Goal: Information Seeking & Learning: Check status

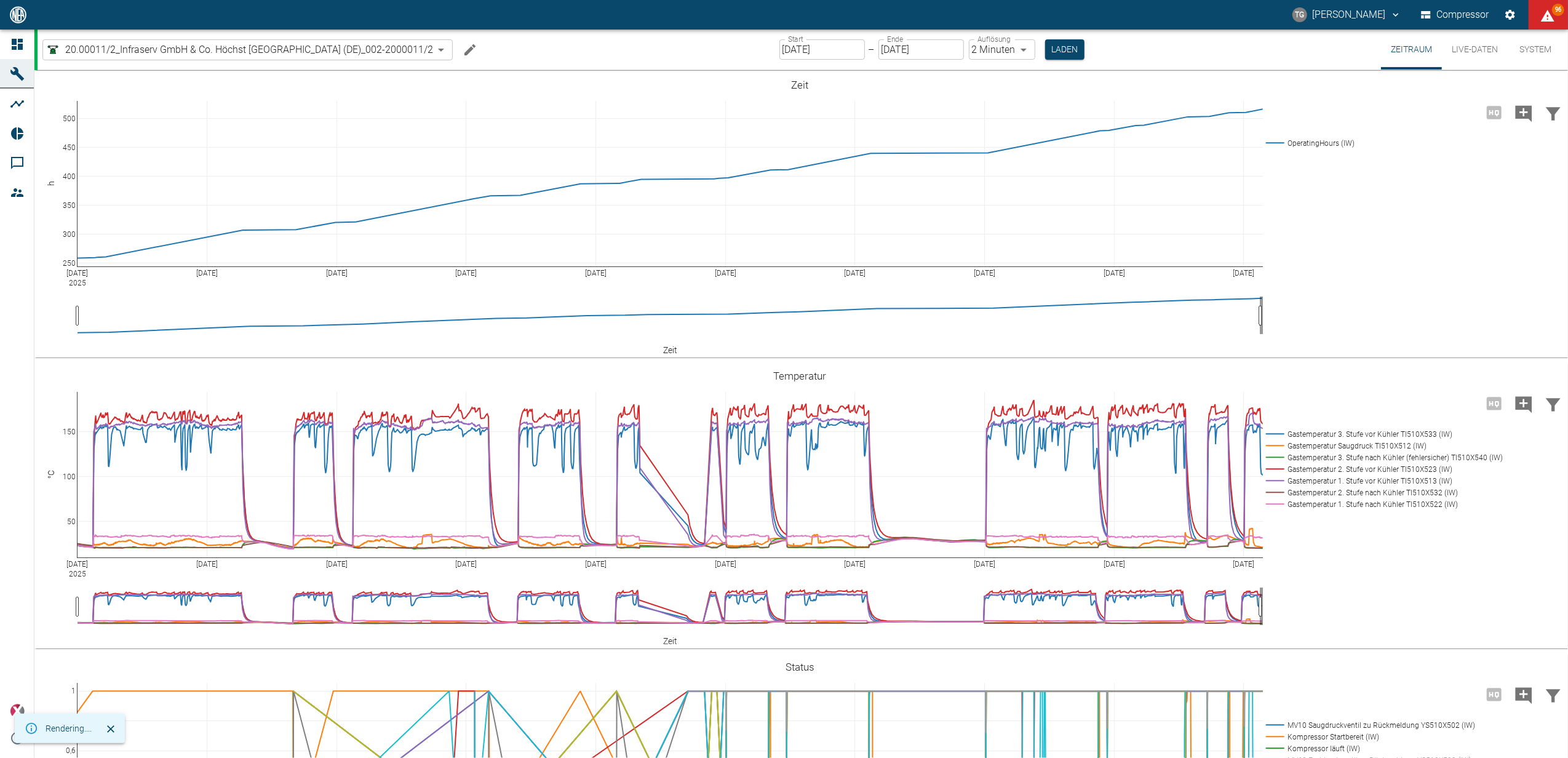
scroll to position [768, 0]
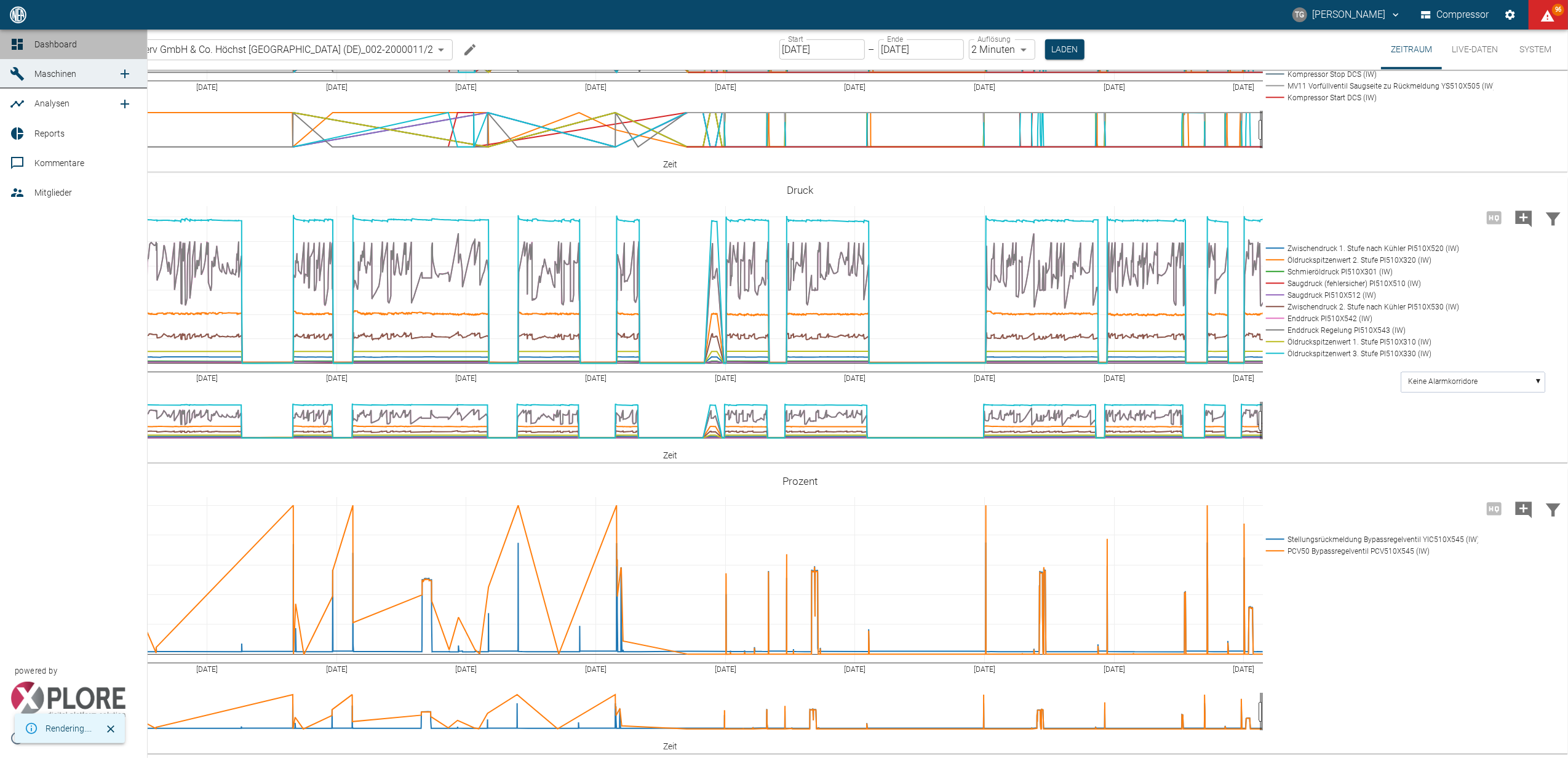
click at [19, 50] on icon at bounding box center [17, 44] width 11 height 11
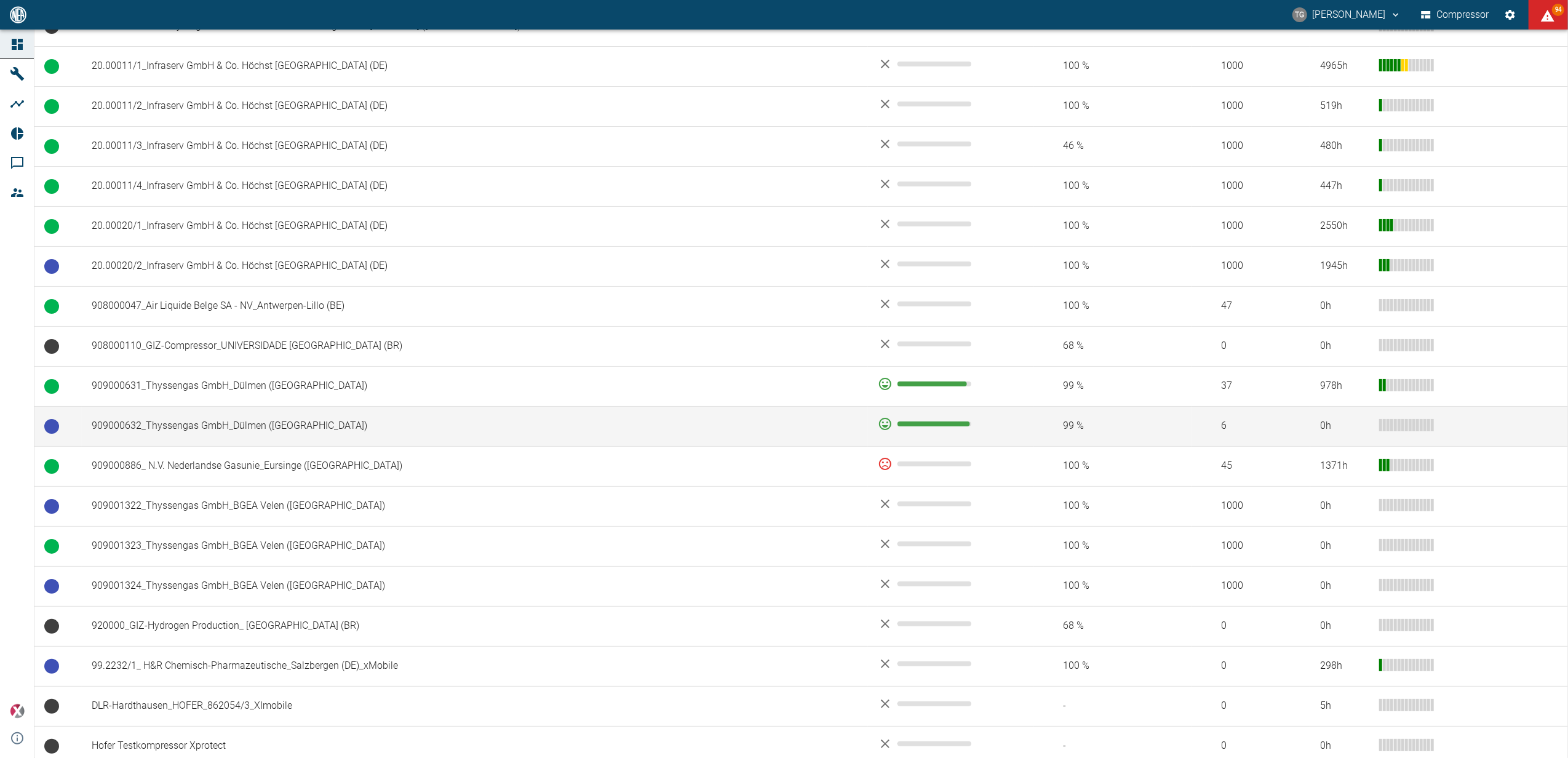
scroll to position [739, 0]
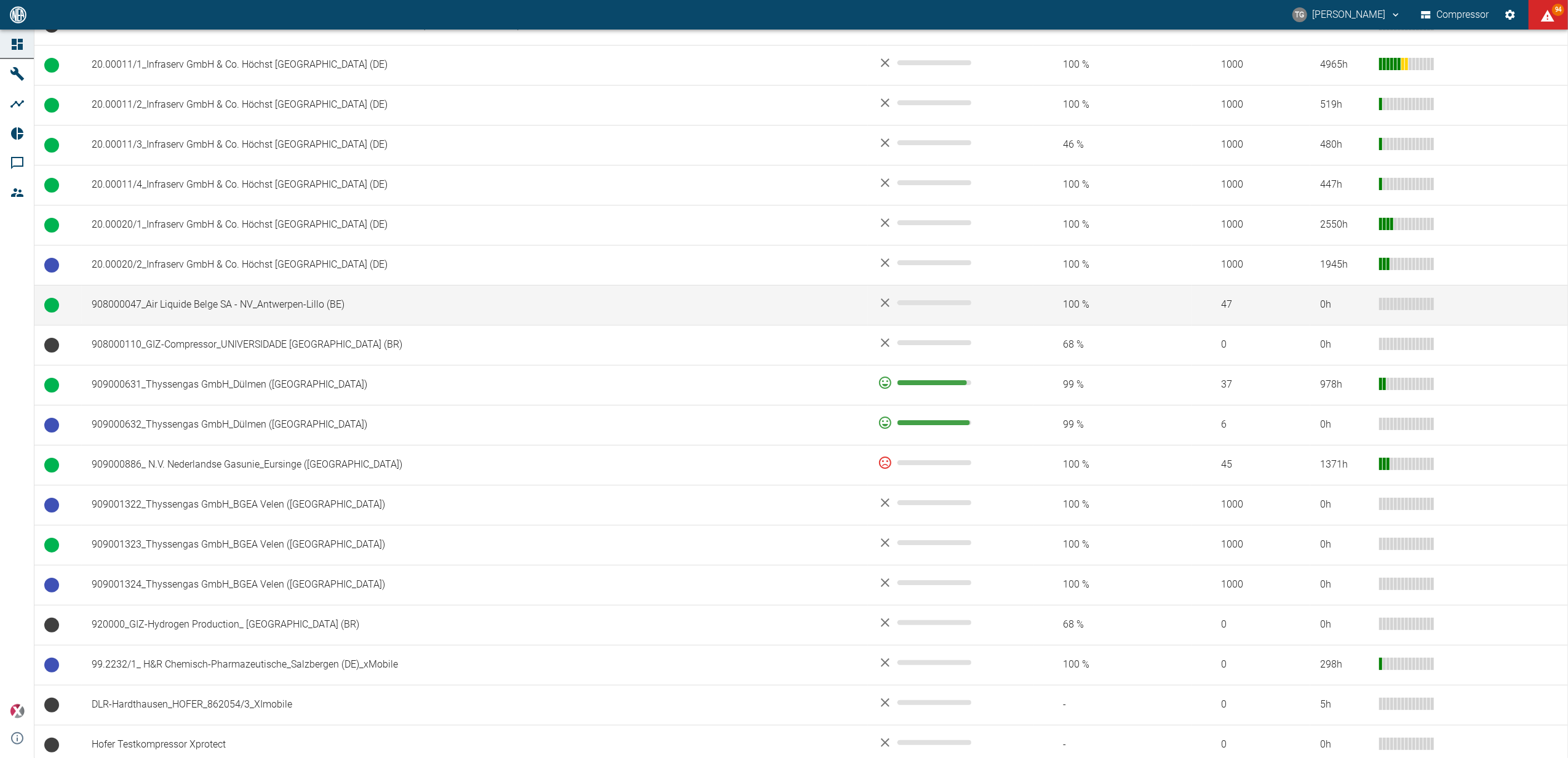
click at [239, 300] on td "908000047_Air Liquide Belge SA - NV_Antwerpen-Lillo (BE)" at bounding box center [475, 305] width 786 height 40
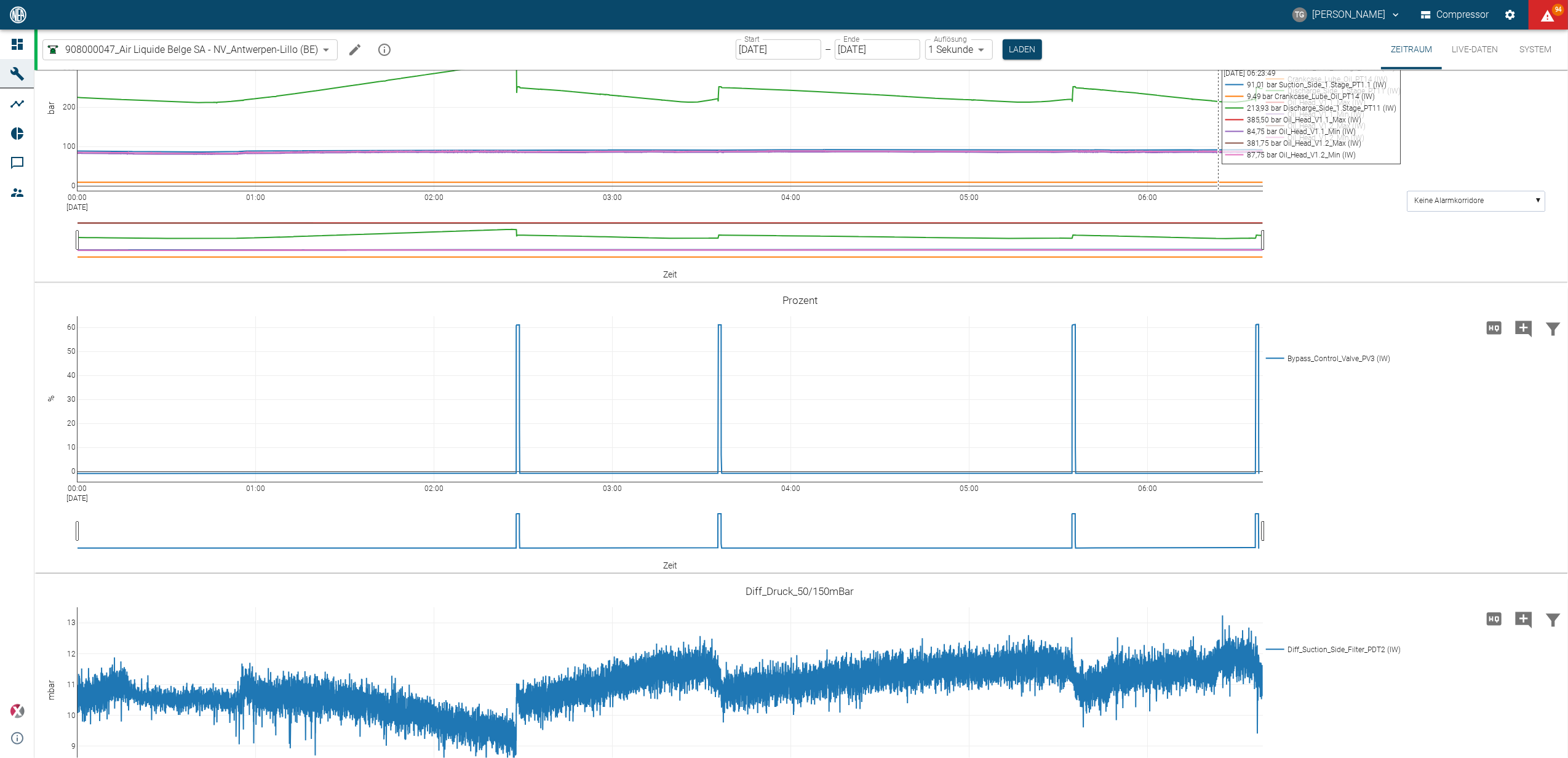
scroll to position [820, 0]
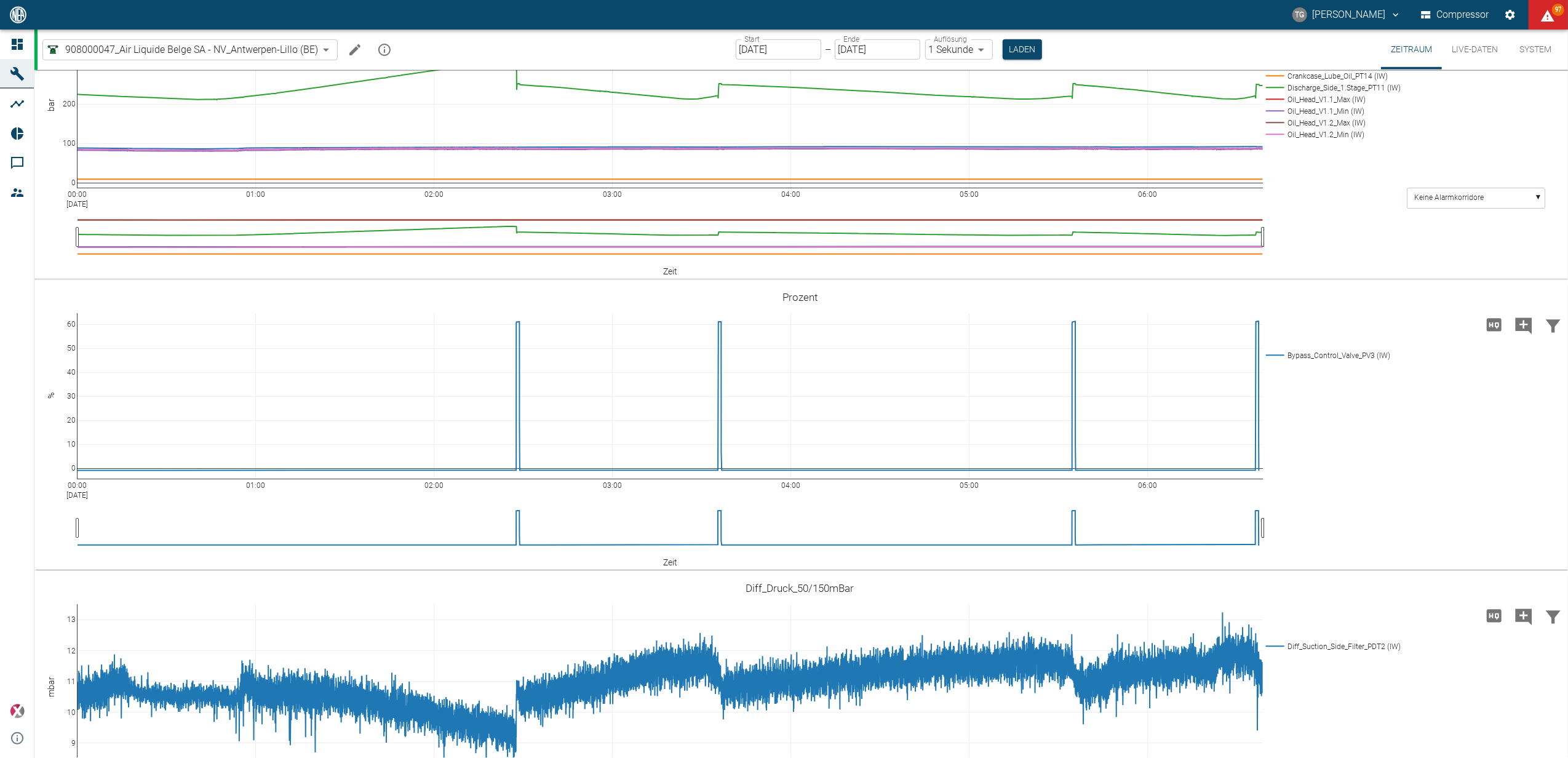
click at [1294, 274] on div "00:00 Sep 19, 2025 01:00 02:00 03:00 04:00 05:00 06:00 0 100 200 300 400 Suctio…" at bounding box center [799, 136] width 1531 height 277
click at [1277, 566] on div "00:00 Sep 19, 2025 01:00 02:00 03:00 04:00 05:00 06:00 0 10 20 30 40 50 60 Bypa…" at bounding box center [799, 426] width 1531 height 277
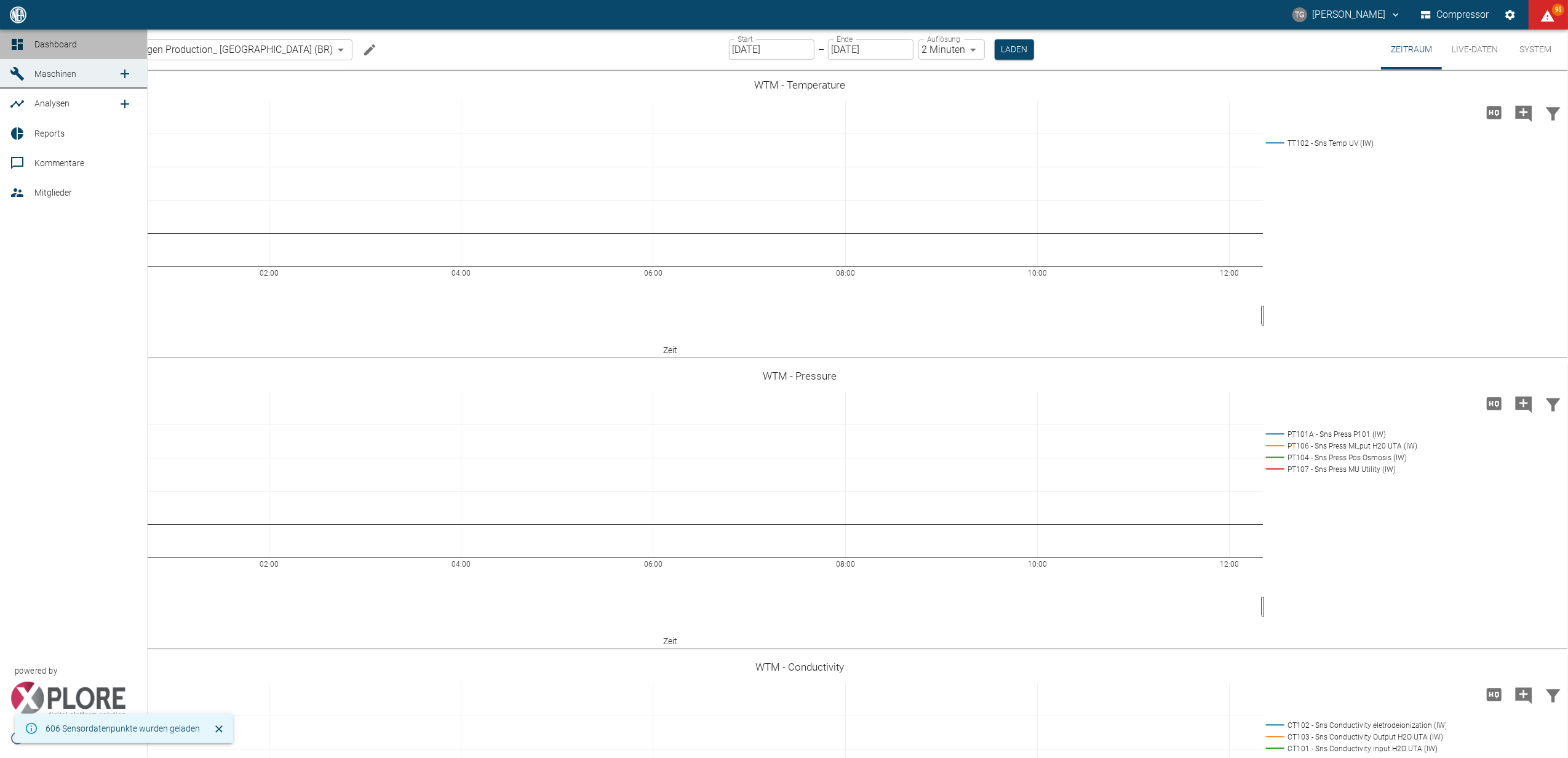
click at [16, 43] on icon at bounding box center [17, 44] width 11 height 11
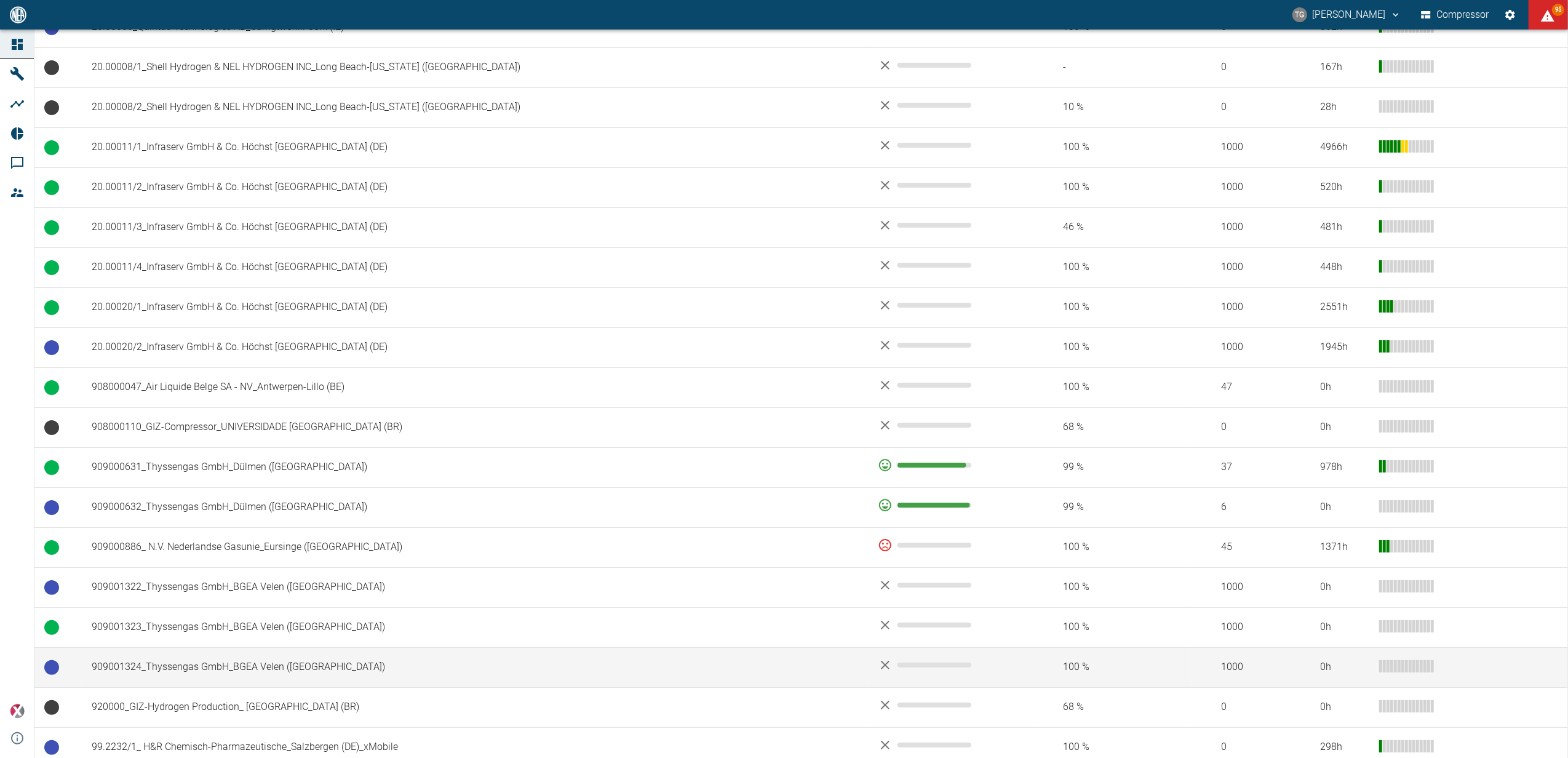
scroll to position [913, 0]
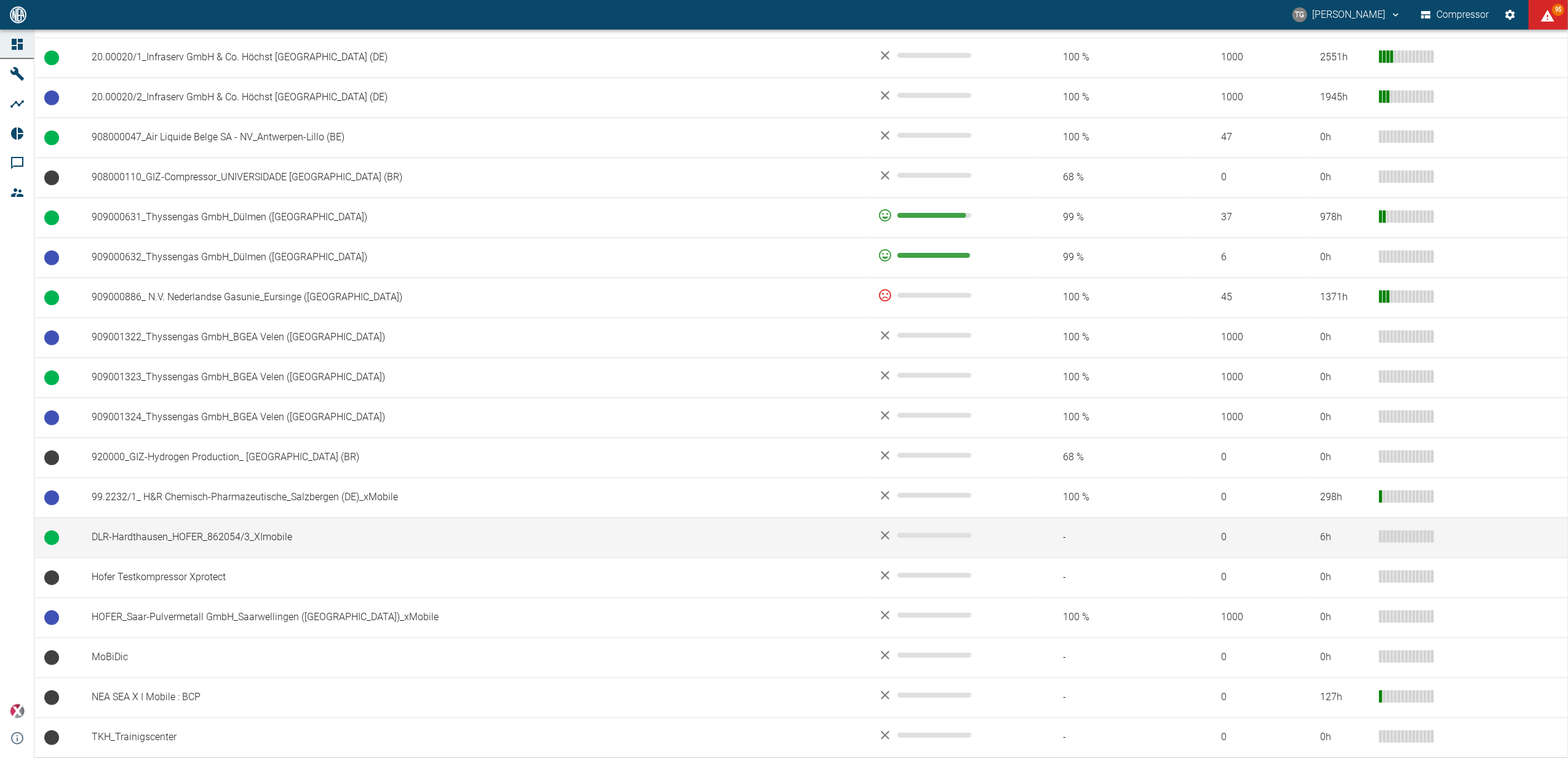
click at [166, 525] on td "DLR-Hardthausen_HOFER_862054/3_XImobile" at bounding box center [475, 538] width 786 height 40
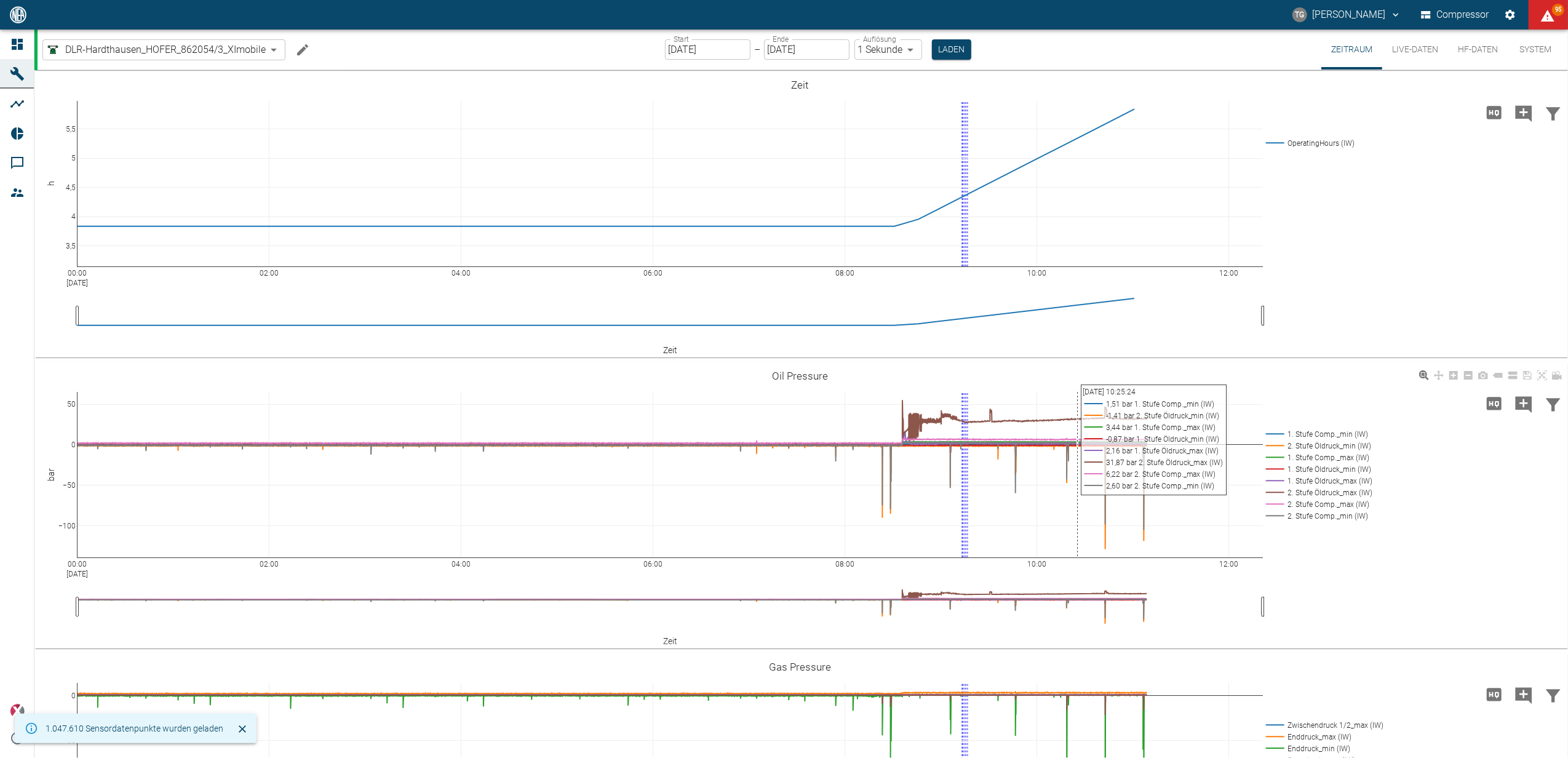
scroll to position [82, 0]
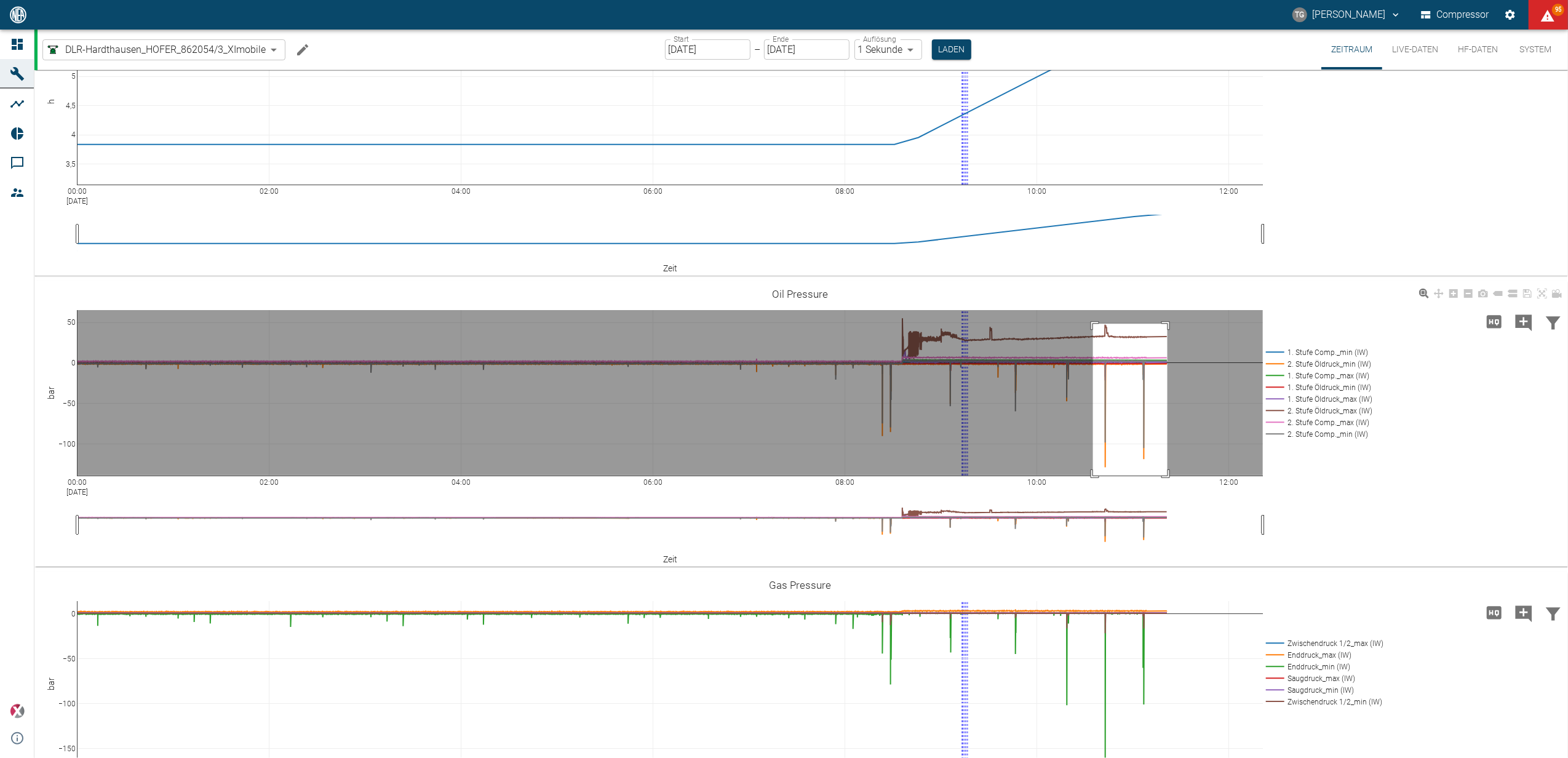
drag, startPoint x: 1093, startPoint y: 324, endPoint x: 1168, endPoint y: 477, distance: 170.4
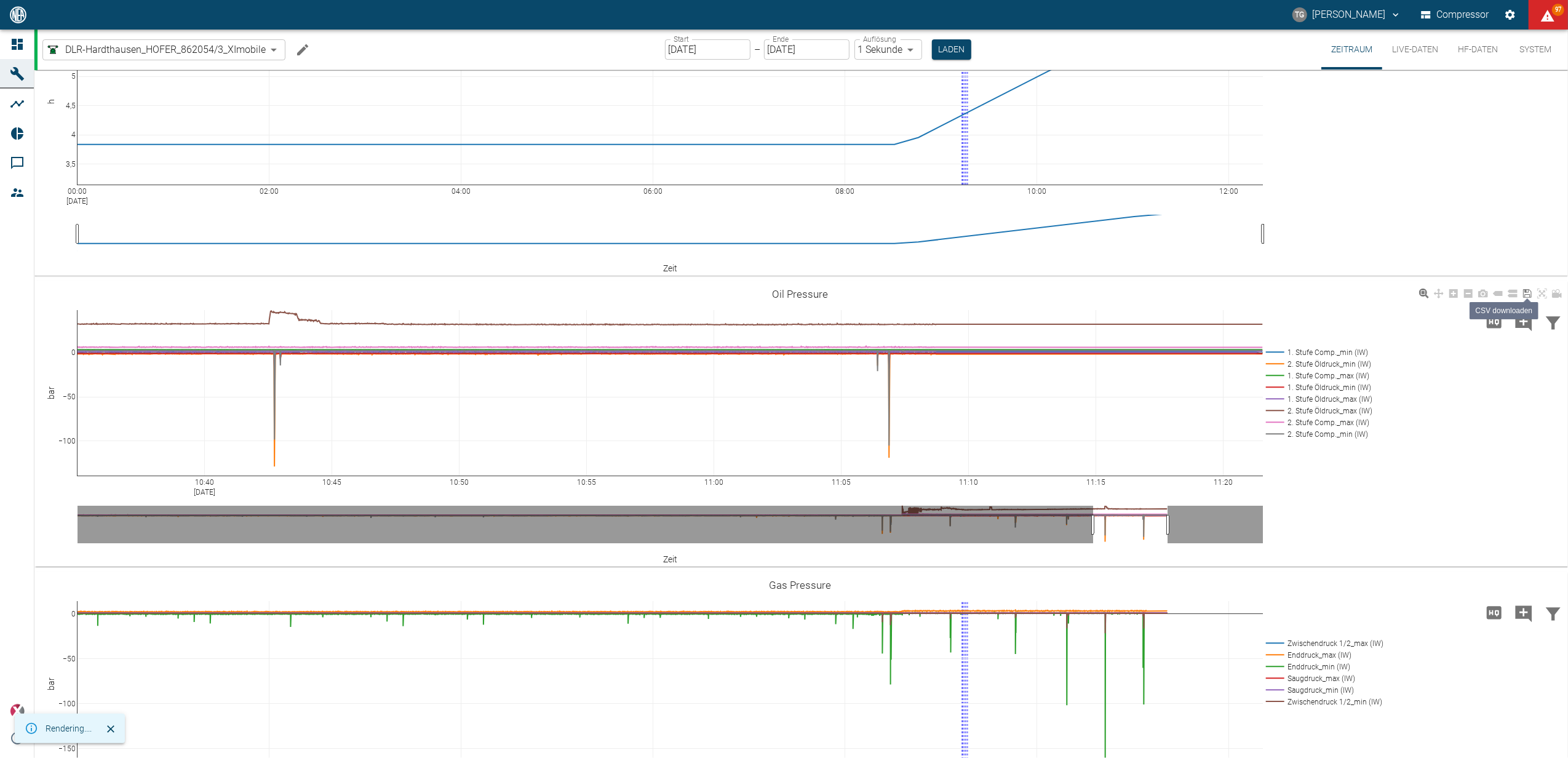
click at [1547, 291] on link at bounding box center [1542, 294] width 15 height 14
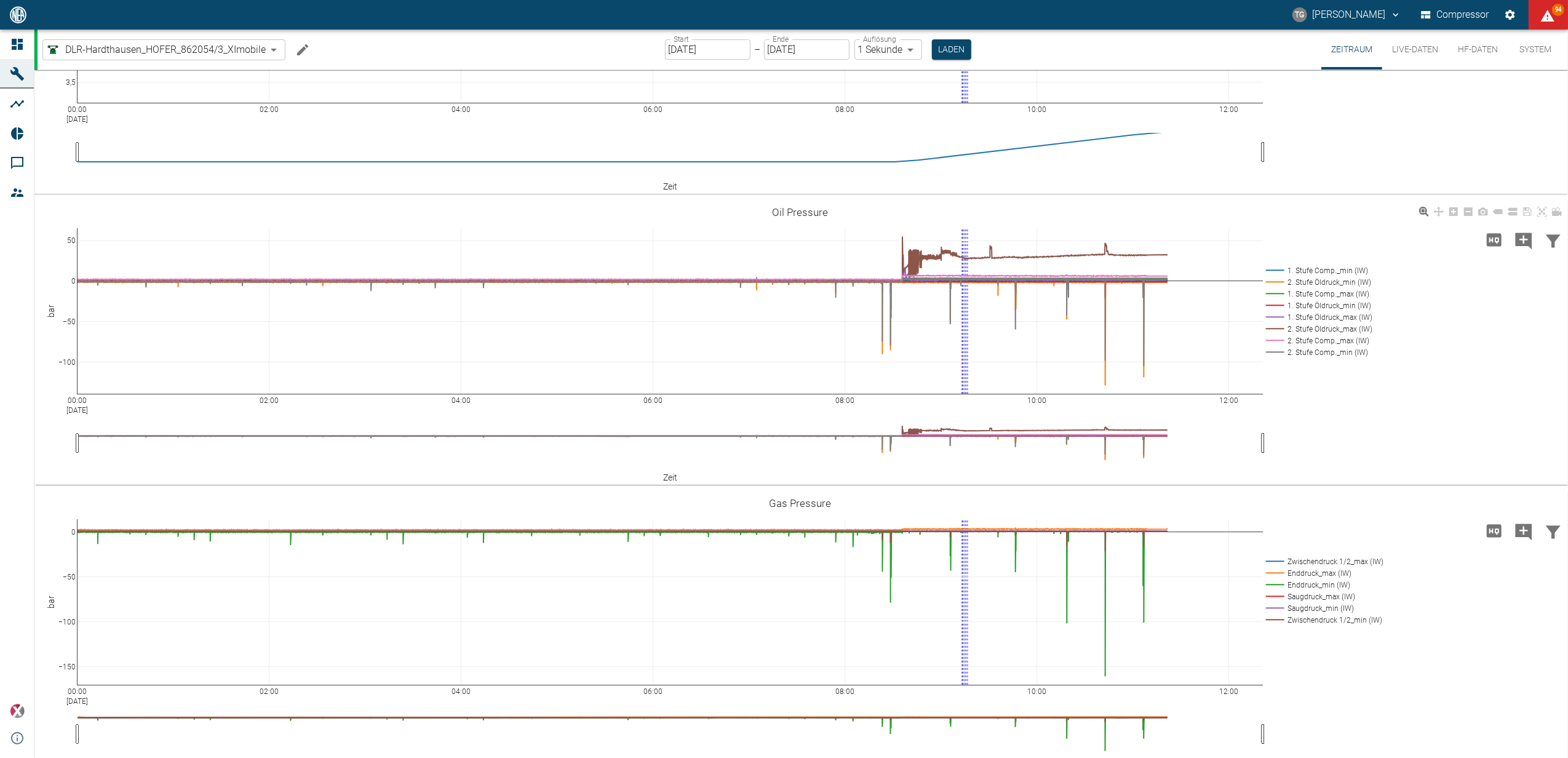
scroll to position [186, 0]
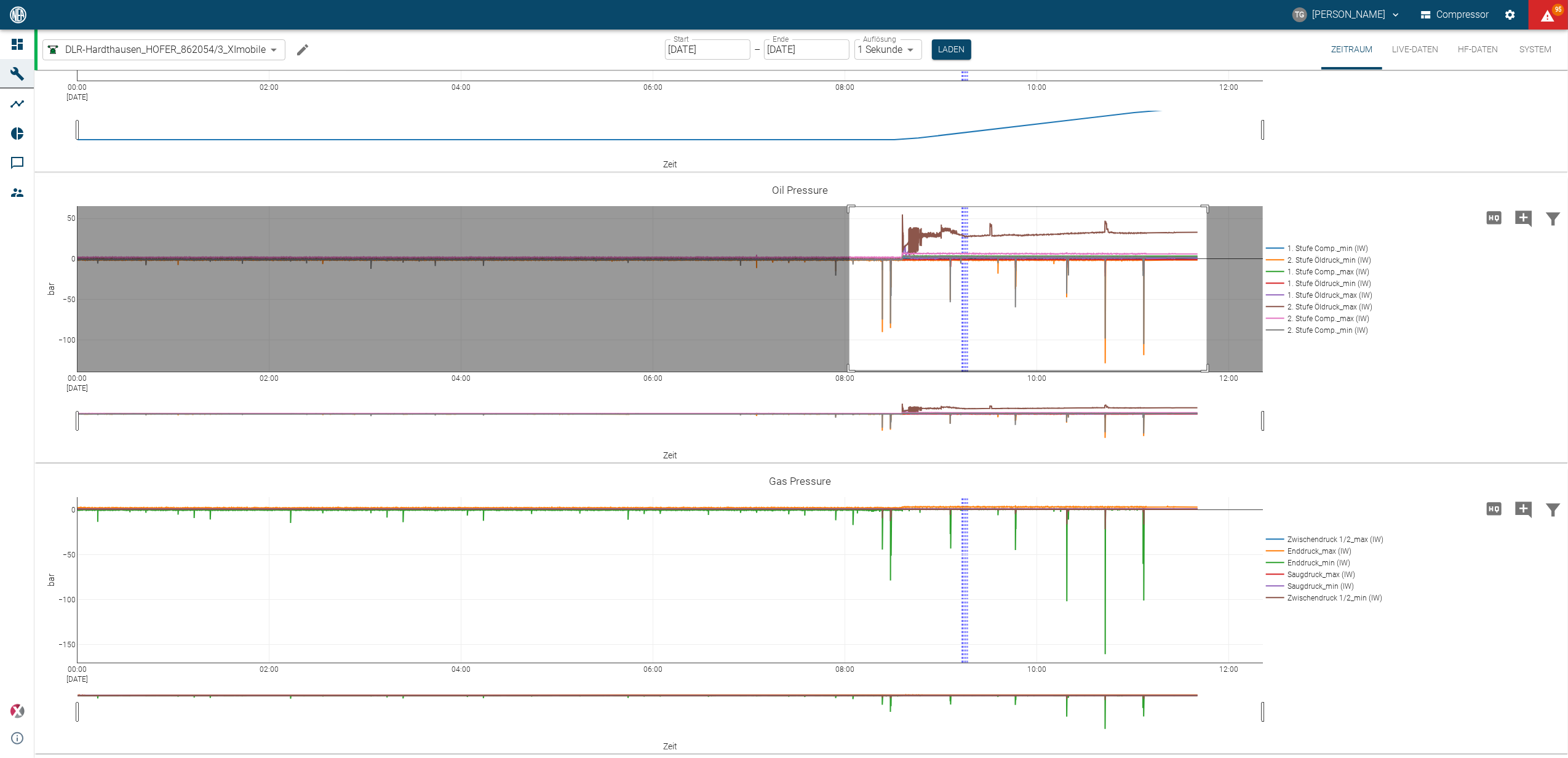
drag, startPoint x: 849, startPoint y: 207, endPoint x: 1207, endPoint y: 370, distance: 393.4
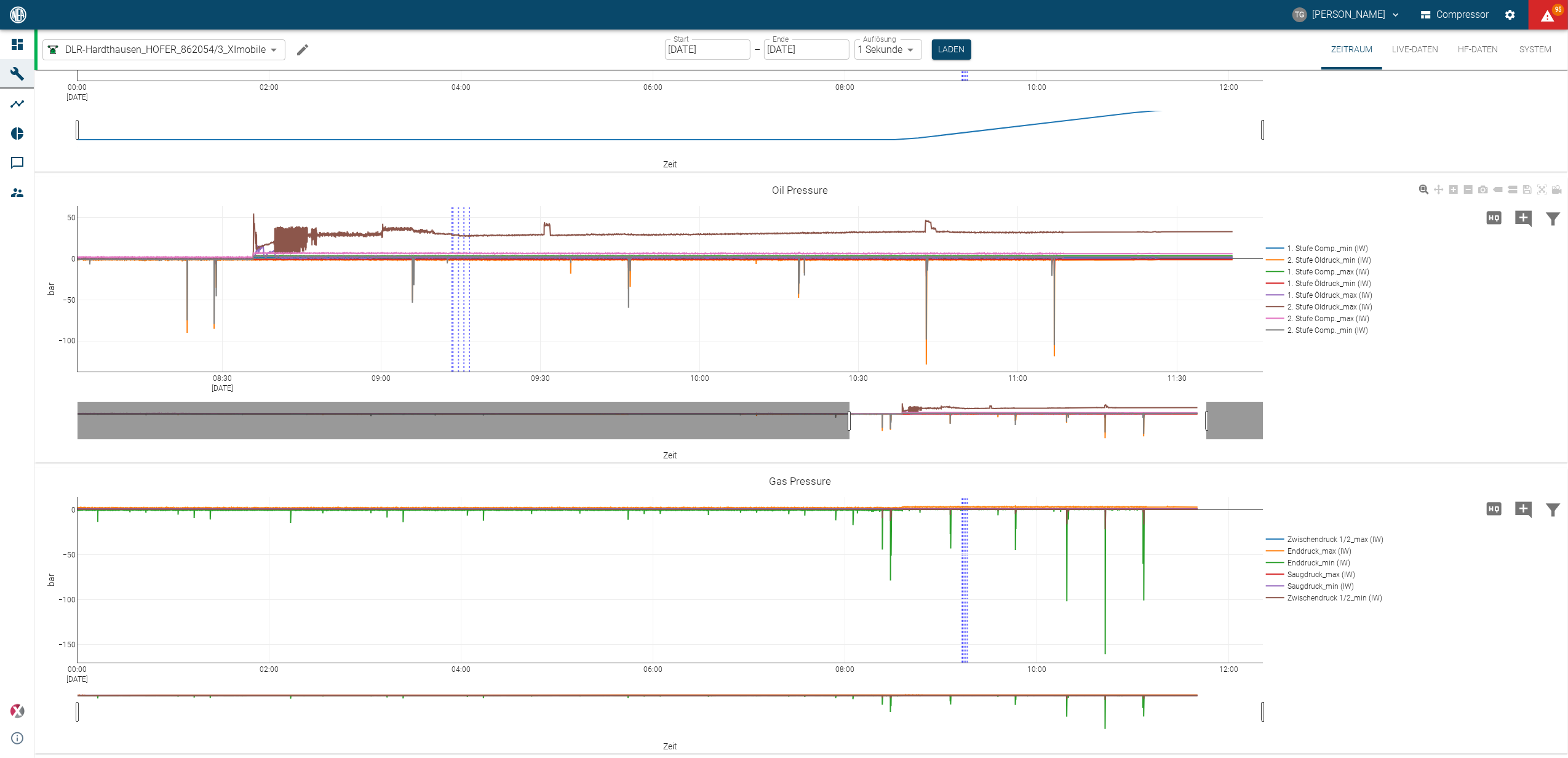
click at [1272, 262] on rect at bounding box center [1317, 260] width 108 height 12
click at [1275, 260] on rect at bounding box center [1317, 260] width 108 height 12
click at [1277, 255] on rect at bounding box center [1317, 260] width 108 height 12
click at [1273, 308] on rect at bounding box center [1317, 306] width 108 height 12
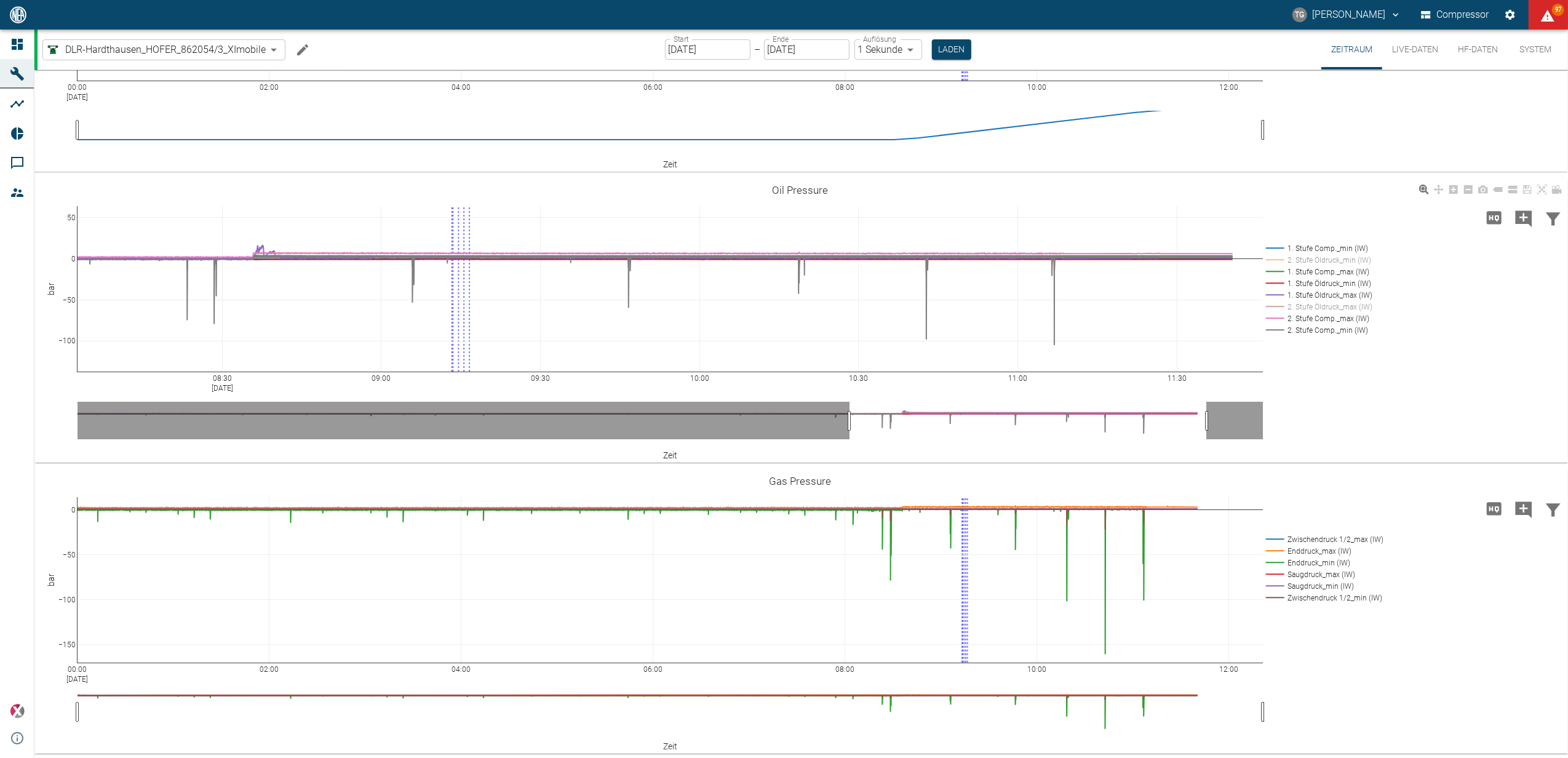
click at [1273, 308] on rect at bounding box center [1317, 306] width 108 height 12
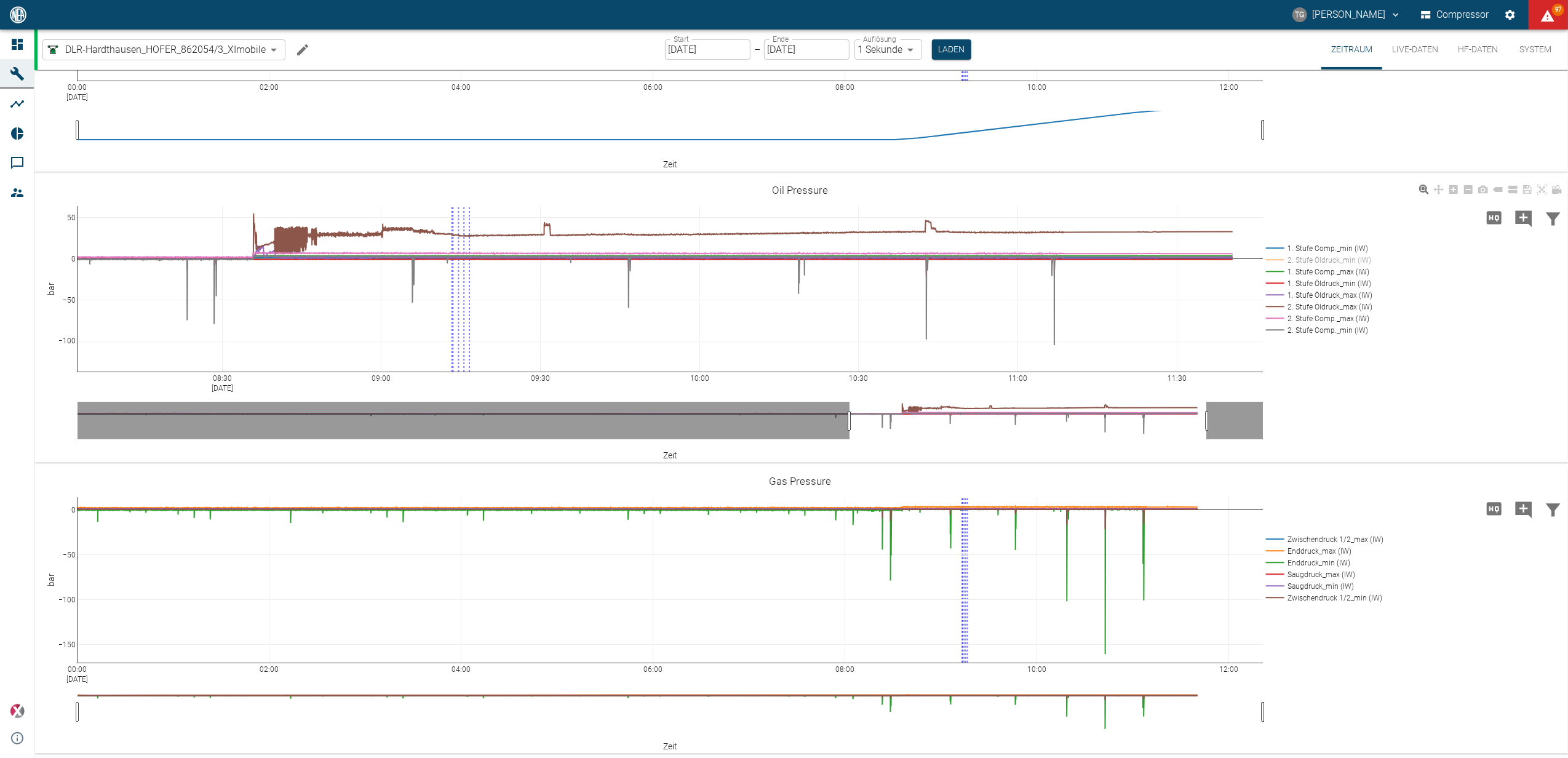
click at [1277, 318] on rect at bounding box center [1317, 318] width 108 height 12
click at [1279, 330] on rect at bounding box center [1317, 329] width 108 height 12
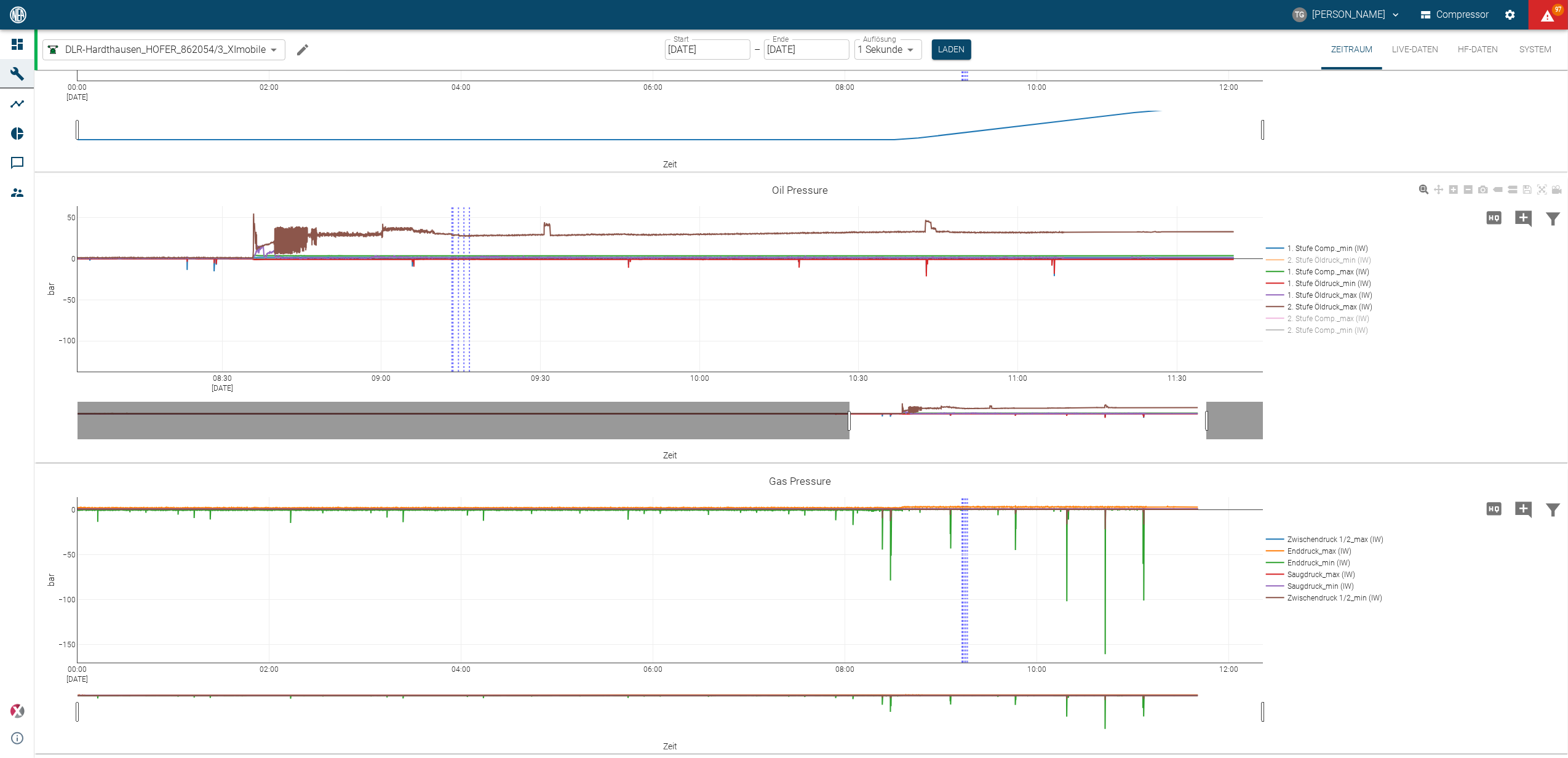
click at [1279, 330] on rect at bounding box center [1317, 329] width 108 height 12
click at [1273, 257] on rect at bounding box center [1317, 260] width 108 height 12
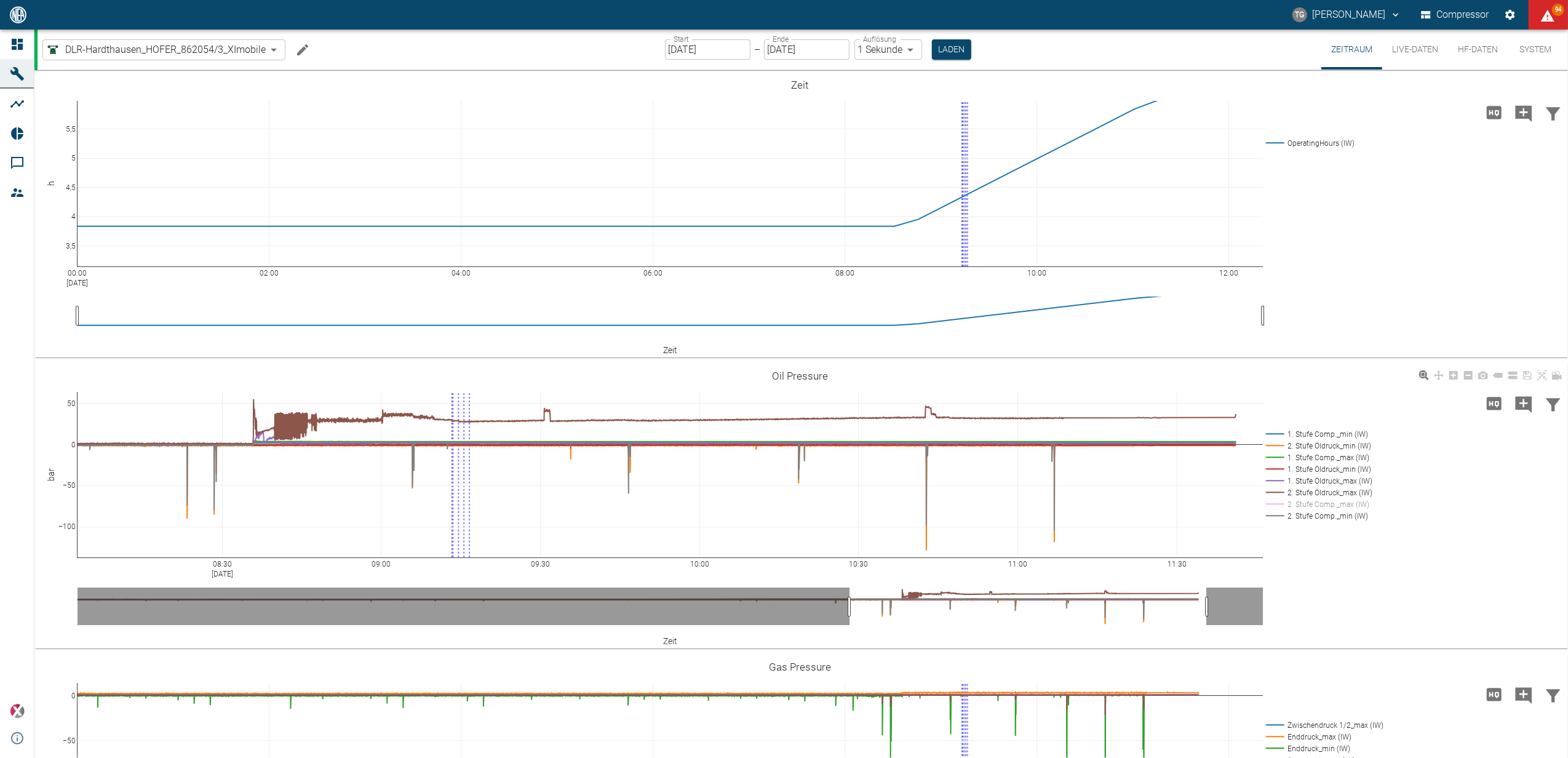
scroll to position [186, 0]
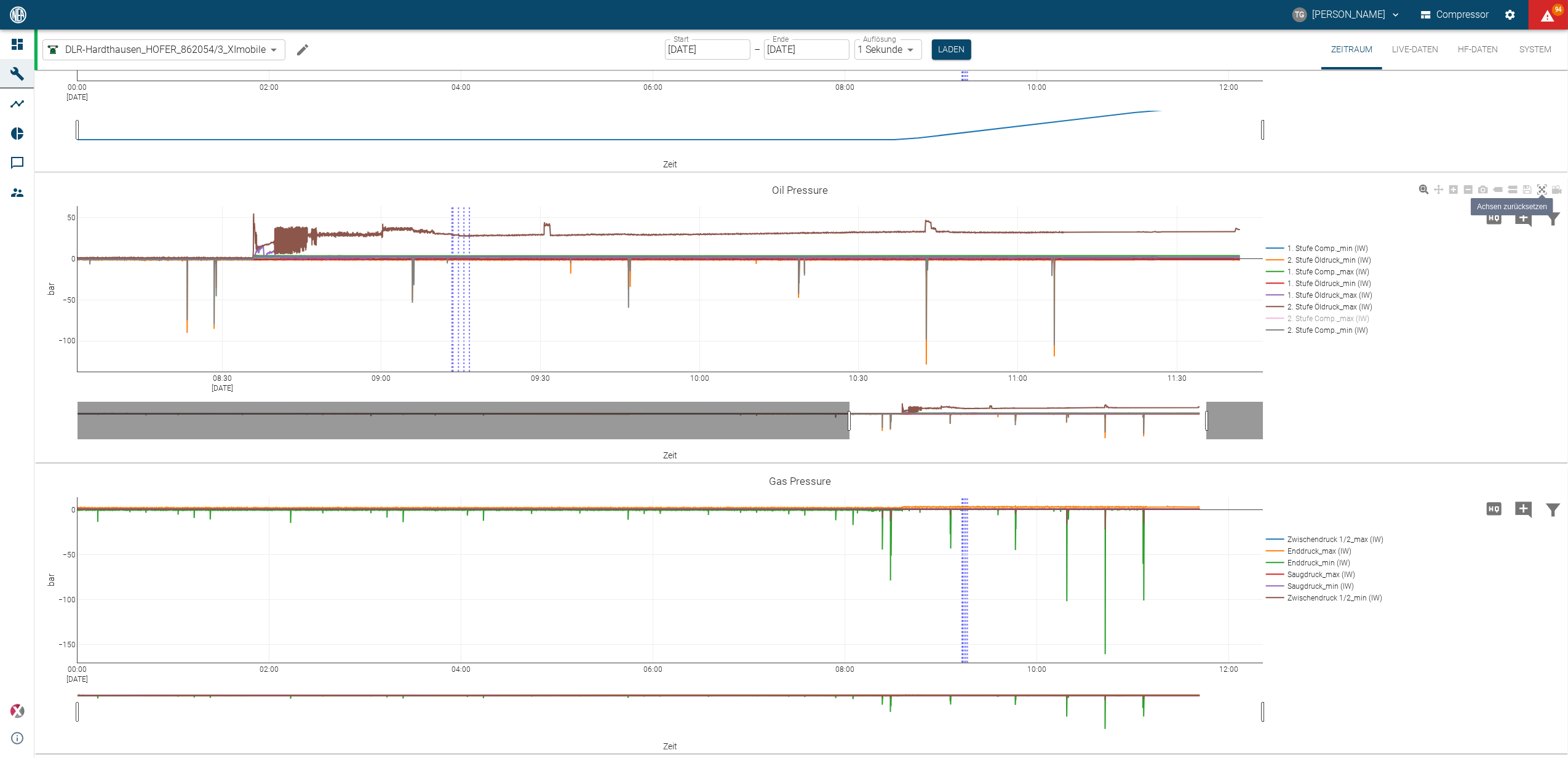
click at [1541, 190] on icon at bounding box center [1542, 189] width 10 height 10
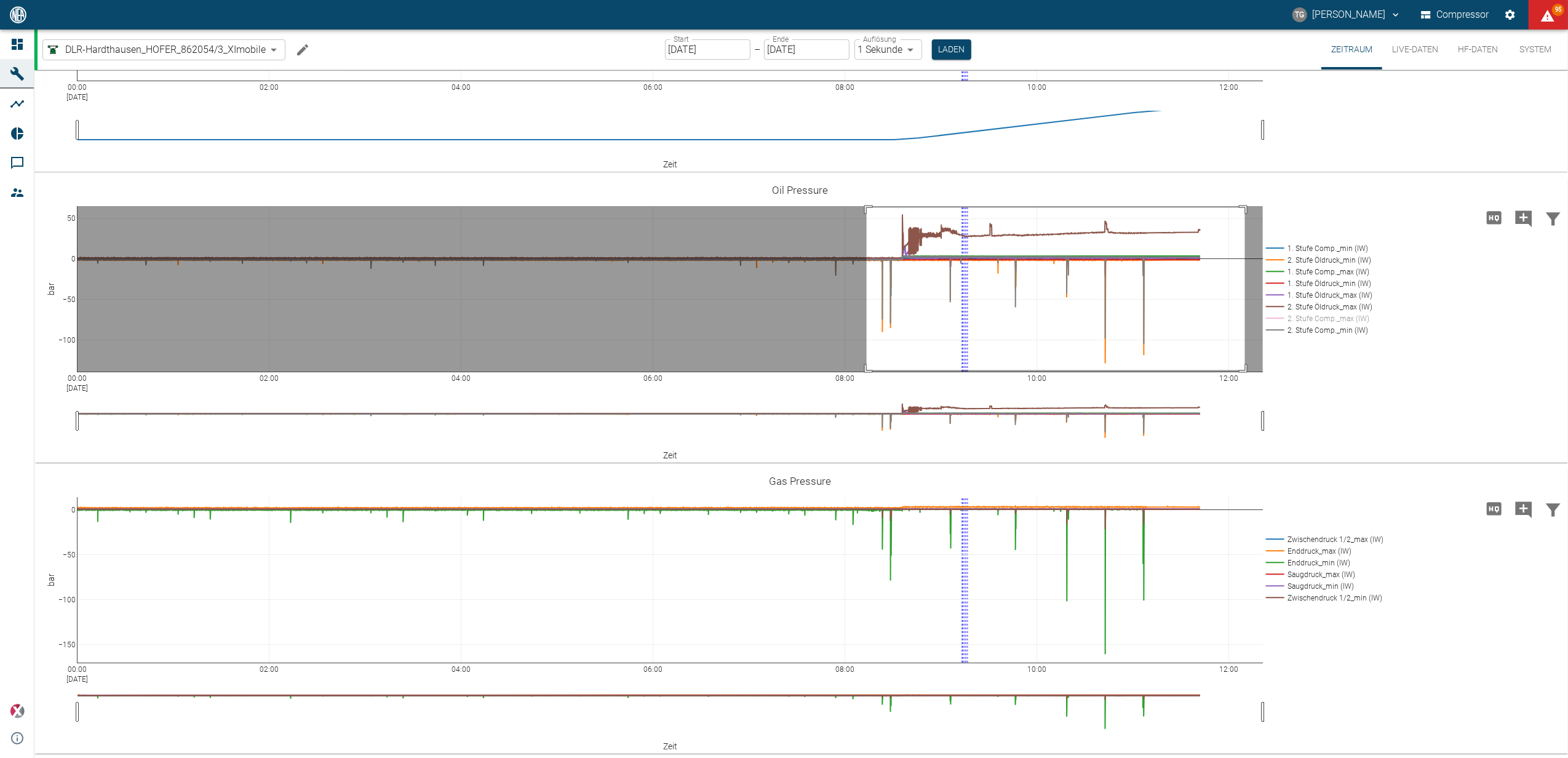
drag, startPoint x: 867, startPoint y: 208, endPoint x: 1245, endPoint y: 370, distance: 411.3
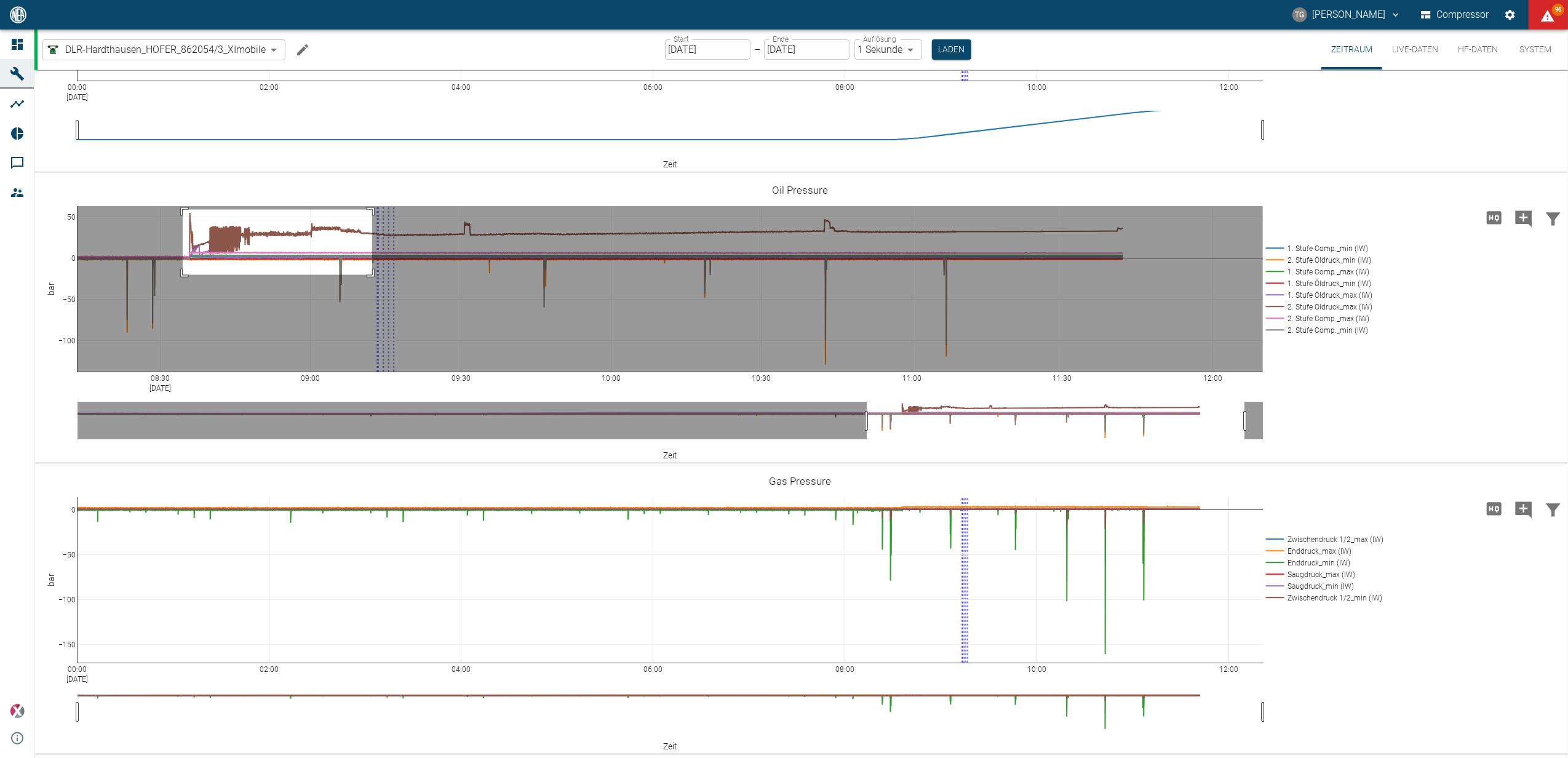
drag, startPoint x: 183, startPoint y: 209, endPoint x: 372, endPoint y: 274, distance: 199.9
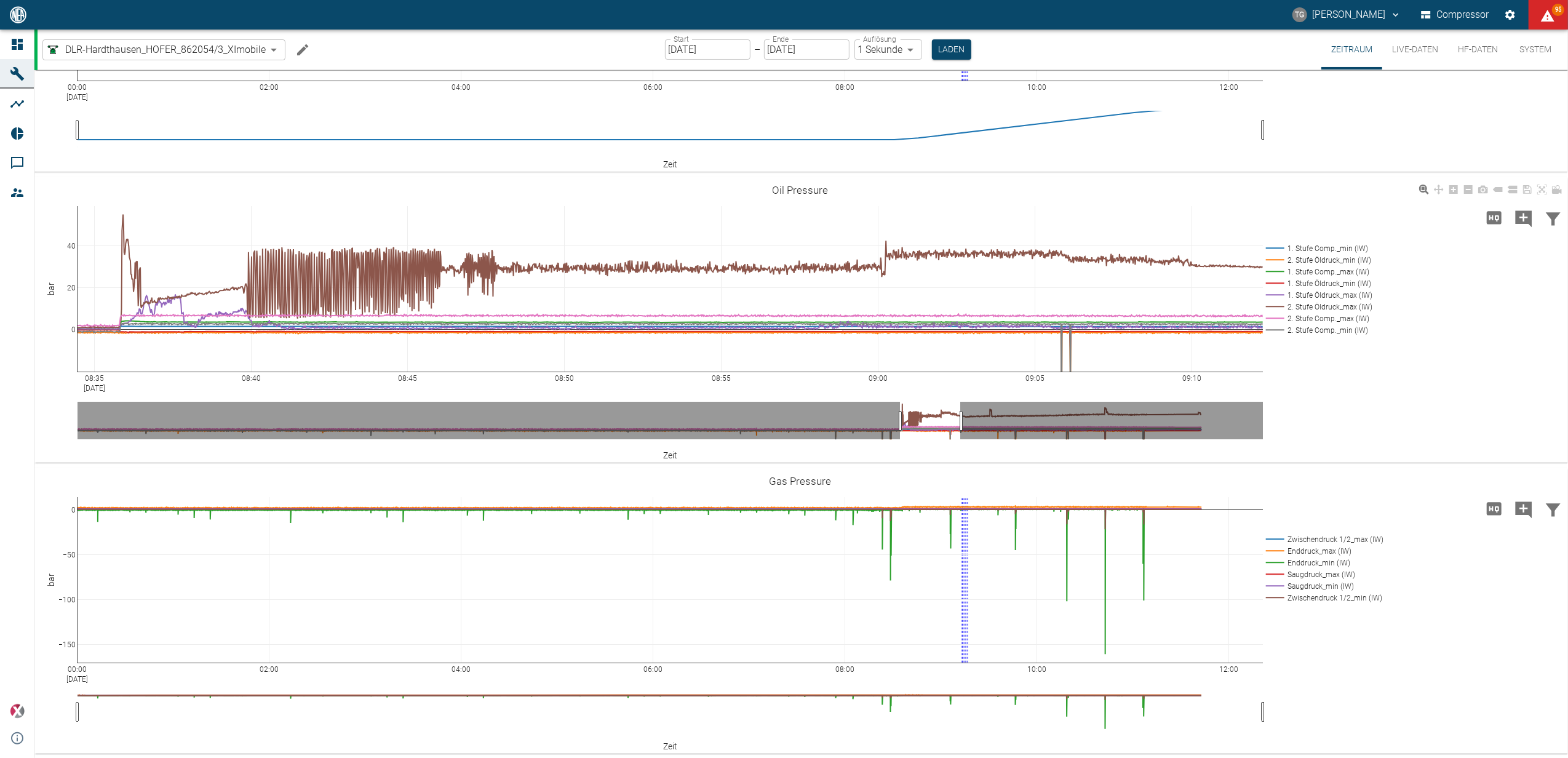
click at [1278, 306] on rect at bounding box center [1317, 306] width 108 height 12
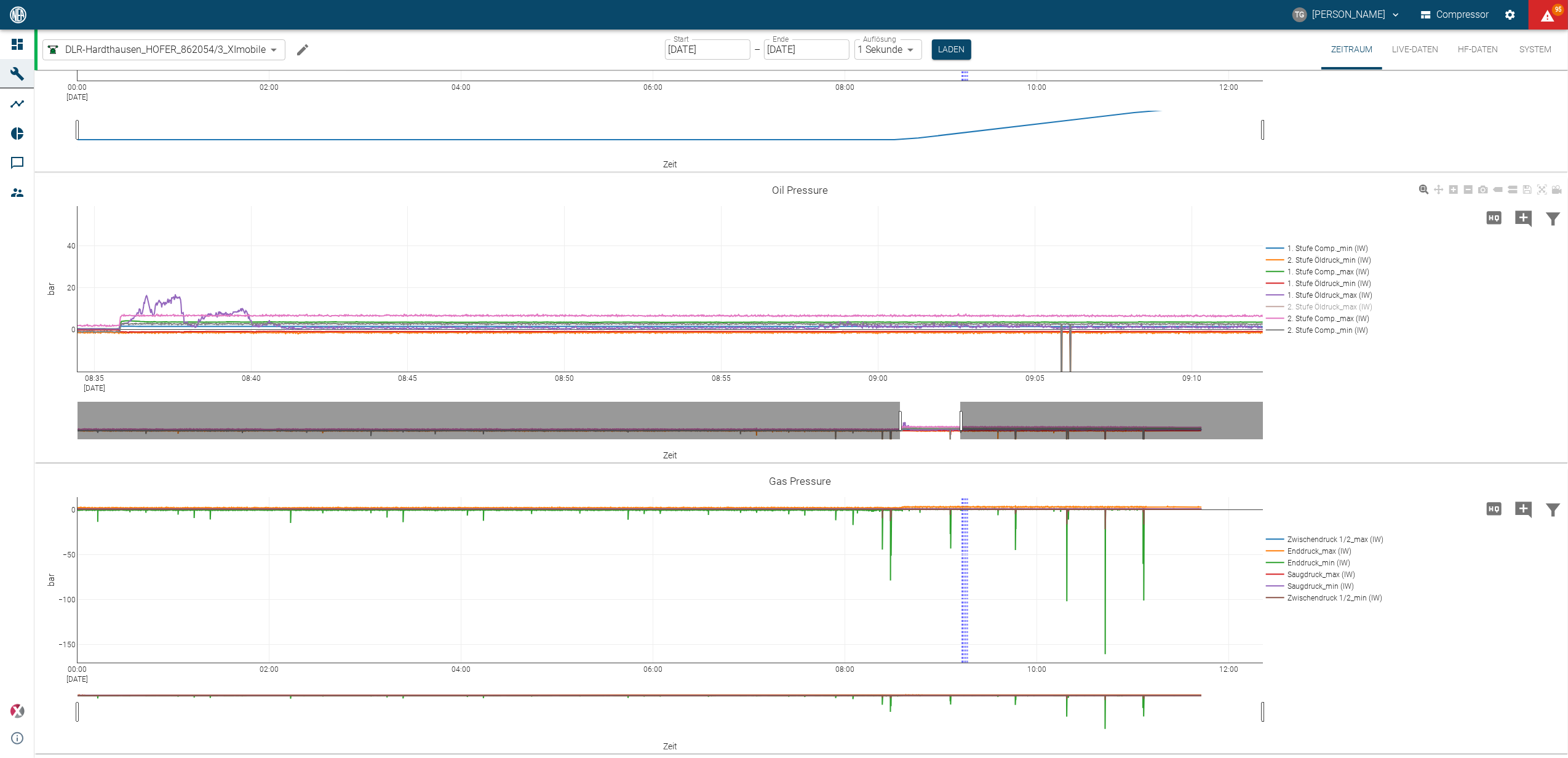
click at [1278, 306] on rect at bounding box center [1317, 306] width 108 height 12
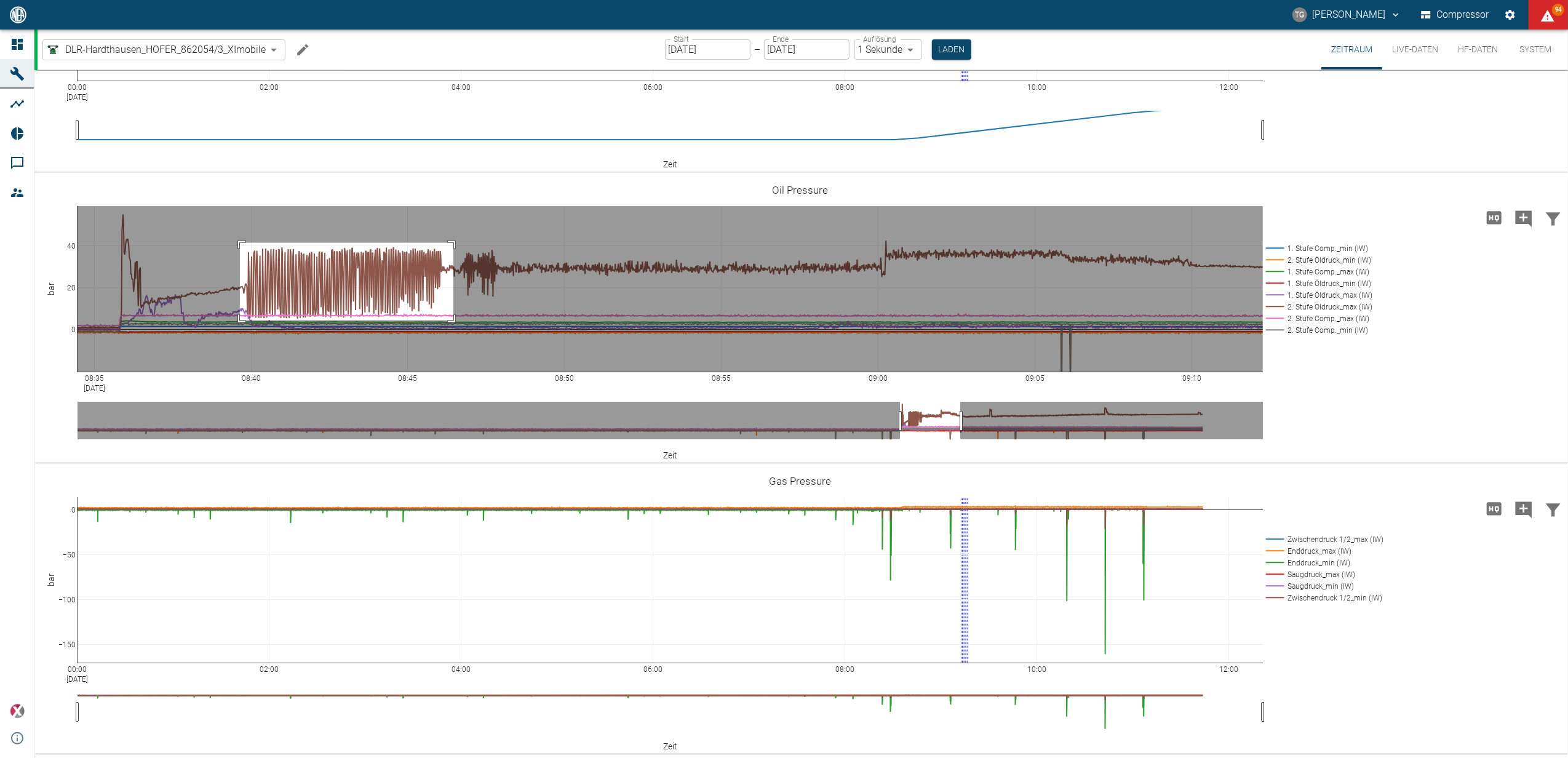
drag, startPoint x: 240, startPoint y: 243, endPoint x: 453, endPoint y: 320, distance: 226.5
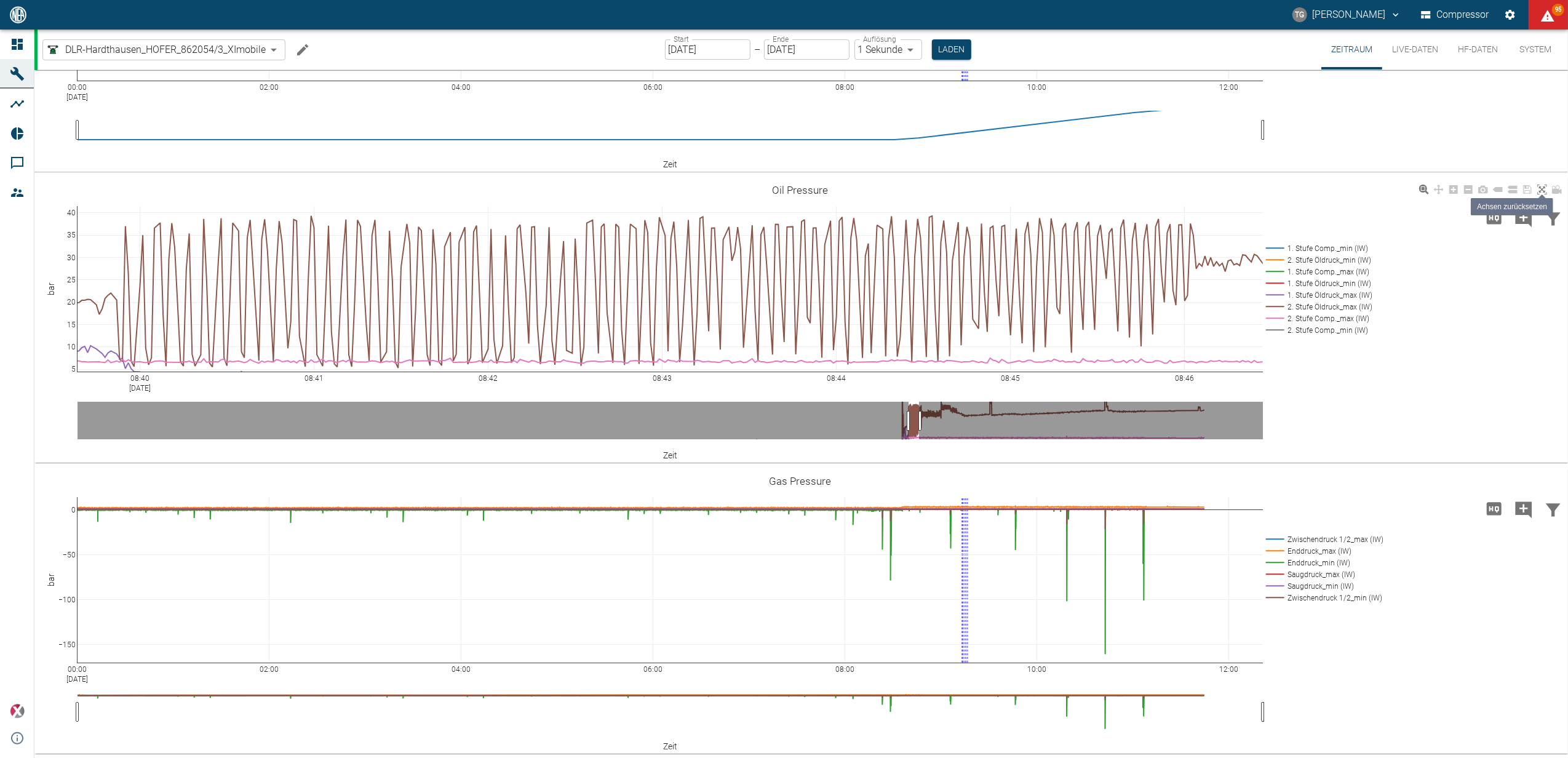
click at [1541, 190] on icon at bounding box center [1542, 189] width 10 height 10
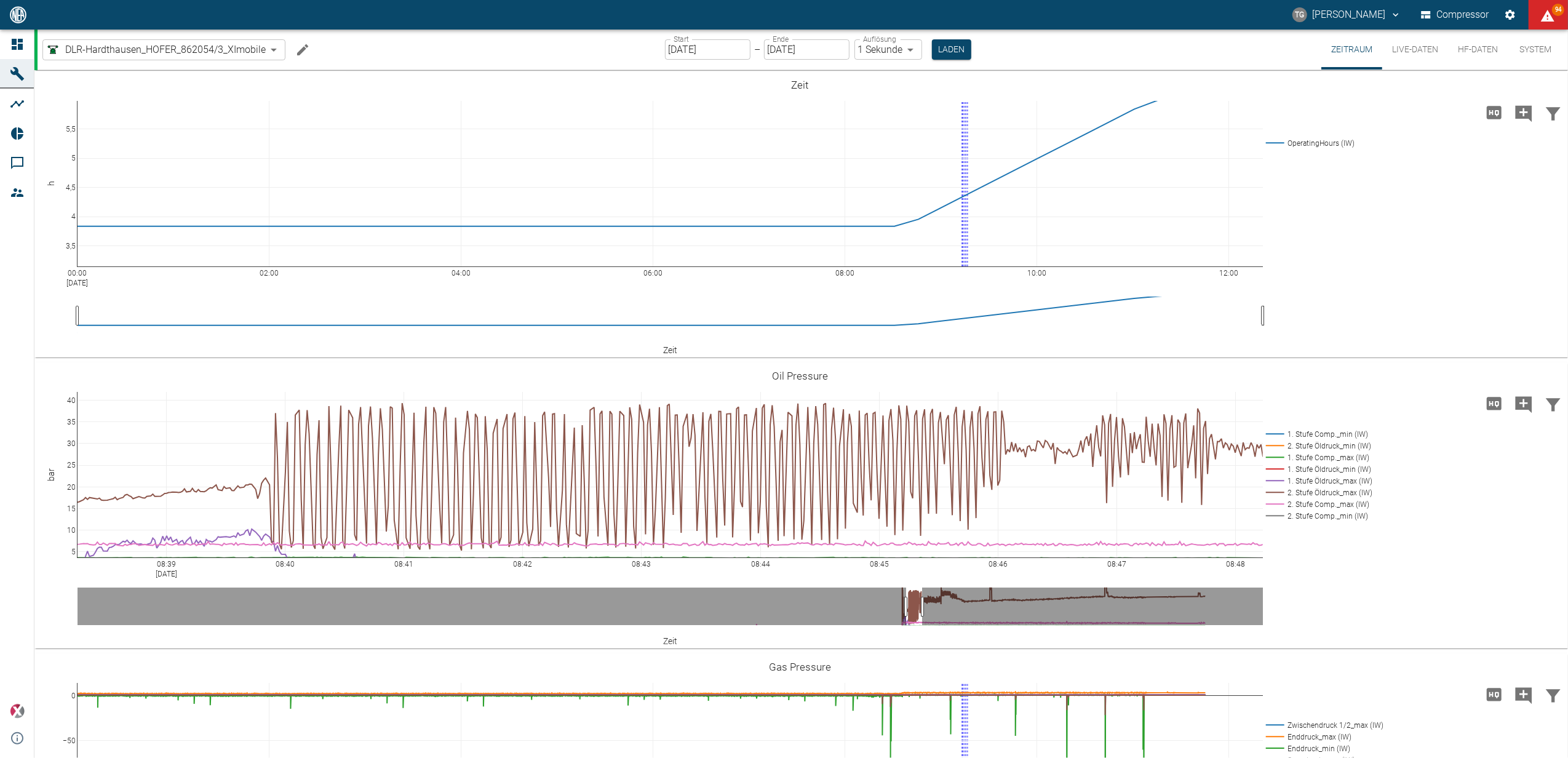
scroll to position [186, 0]
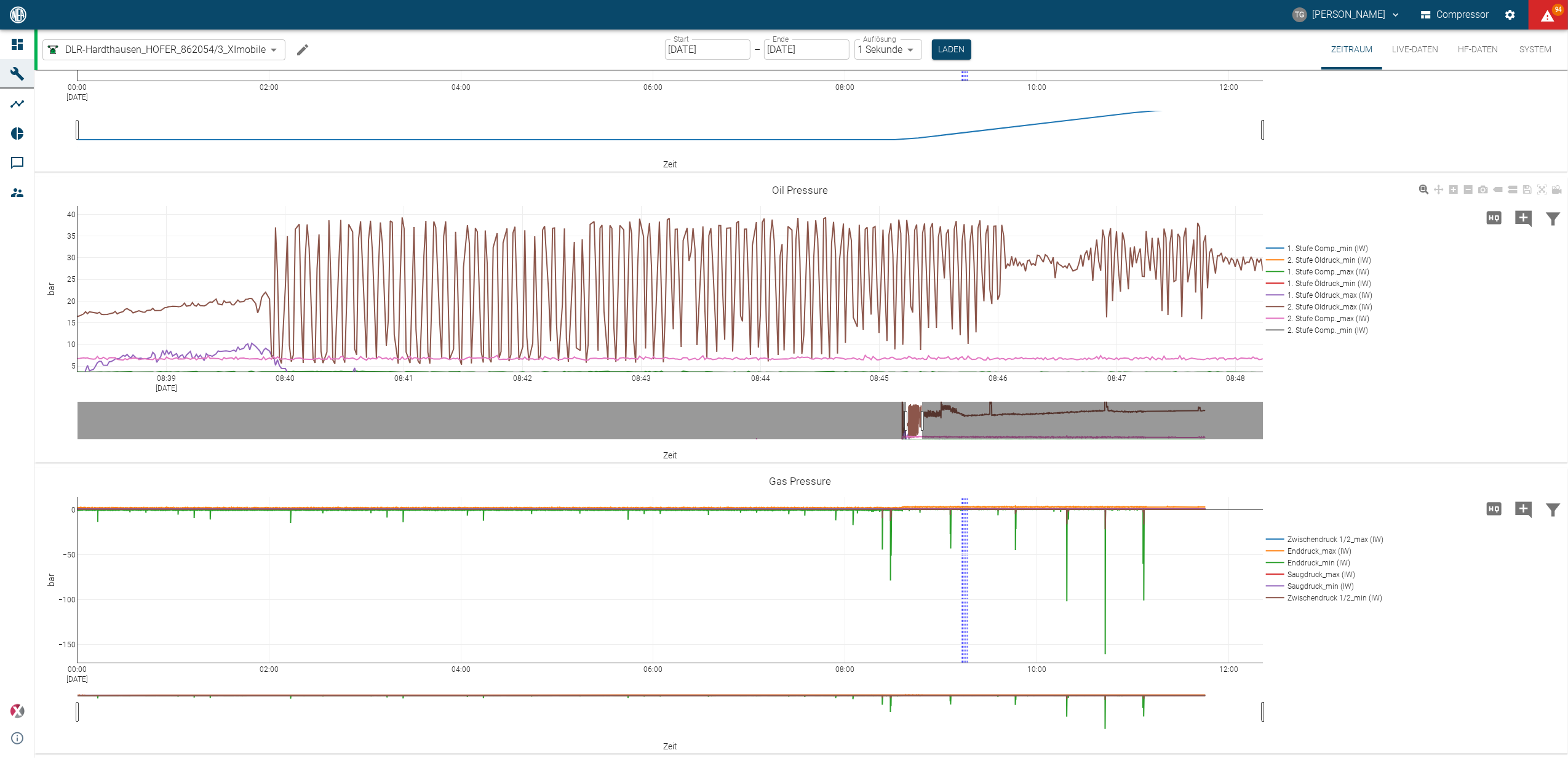
drag, startPoint x: 1544, startPoint y: 192, endPoint x: 1395, endPoint y: 318, distance: 195.1
click at [1543, 192] on icon at bounding box center [1542, 189] width 10 height 10
